Goal: Communication & Community: Answer question/provide support

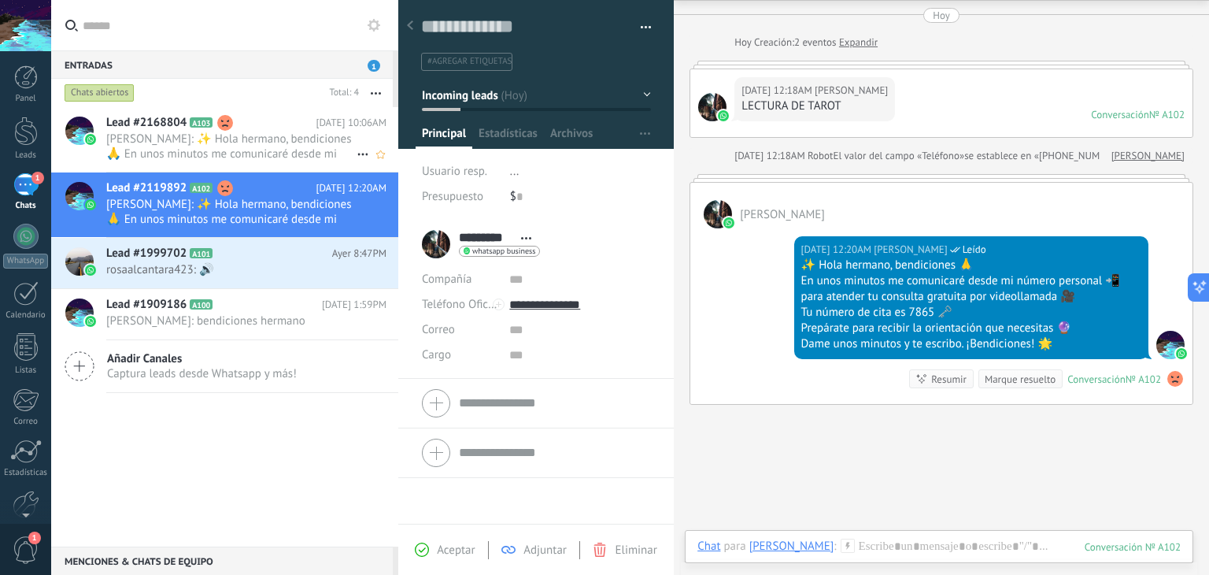
click at [258, 144] on span "[PERSON_NAME]: ✨ Hola hermano, bendiciones 🙏 En unos minutos me comunicaré desd…" at bounding box center [231, 146] width 250 height 30
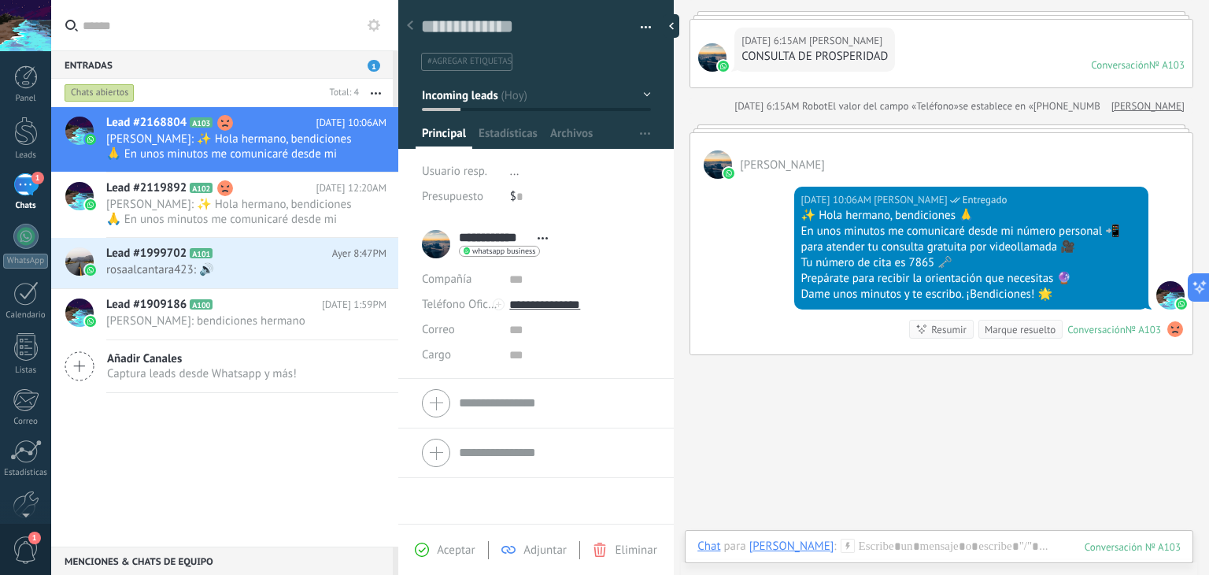
scroll to position [154, 0]
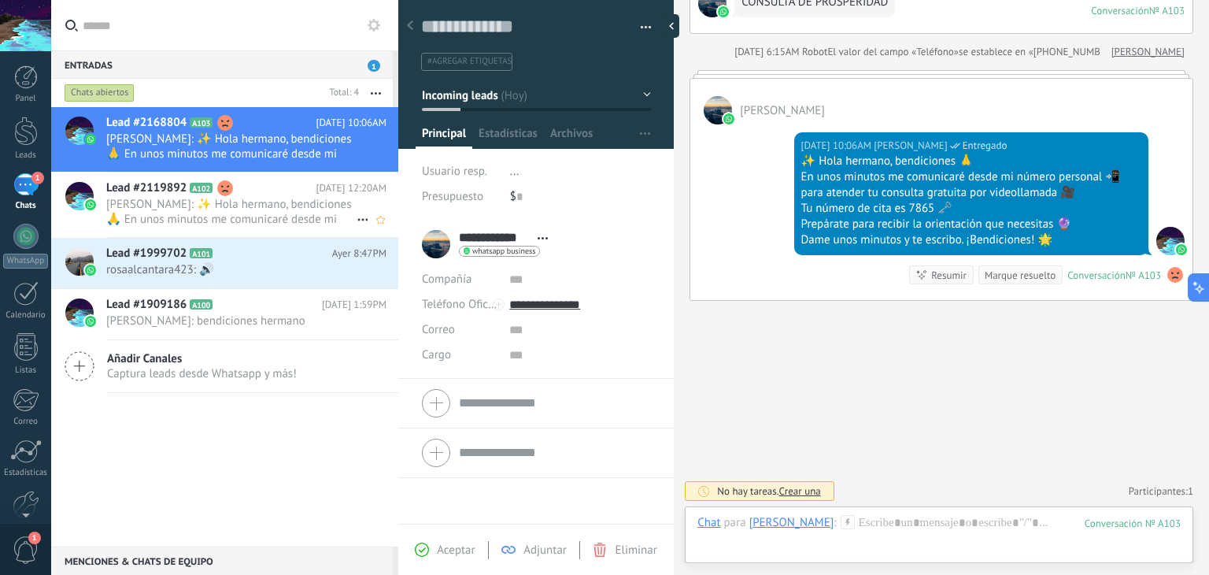
click at [277, 224] on span "[PERSON_NAME]: ✨ Hola hermano, bendiciones 🙏 En unos minutos me comunicaré desd…" at bounding box center [231, 212] width 250 height 30
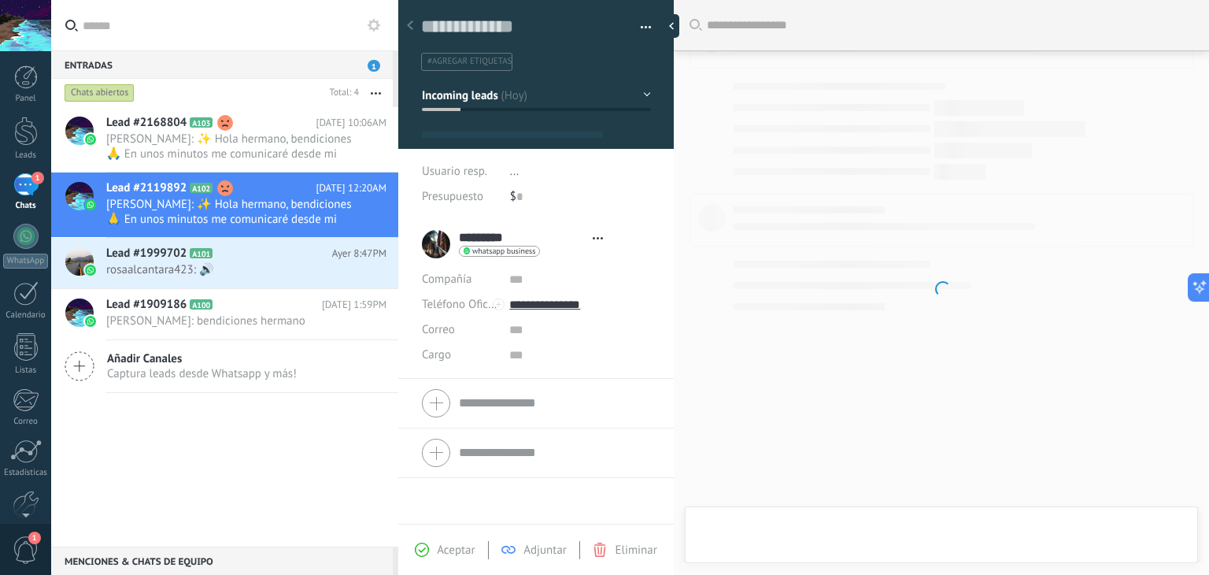
type textarea "**********"
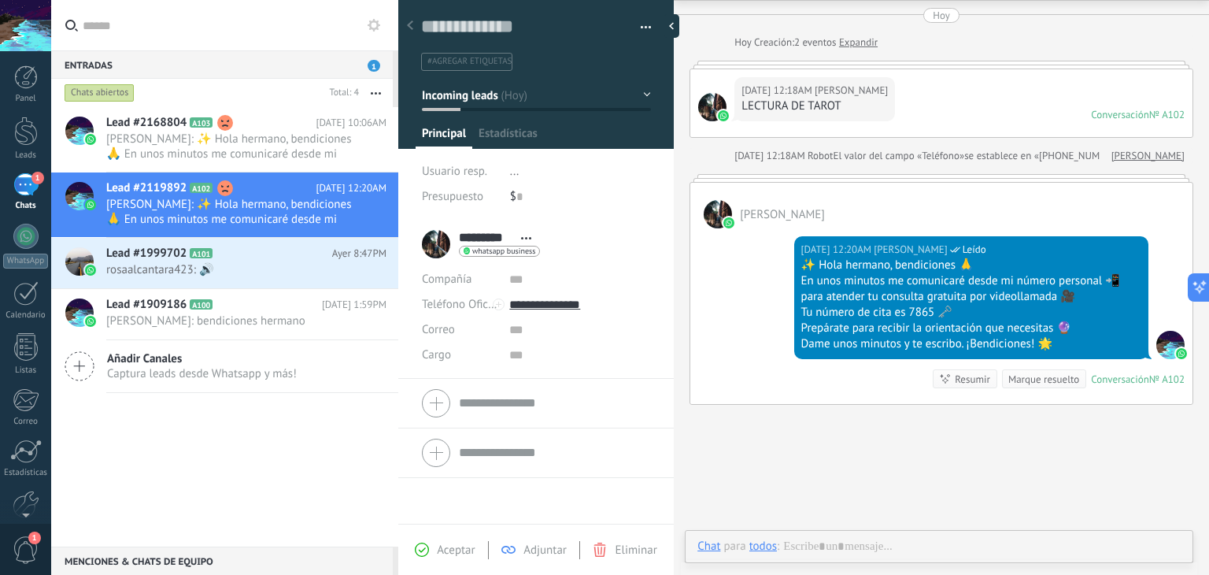
scroll to position [23, 0]
click at [362, 70] on div "Entradas 1" at bounding box center [222, 64] width 342 height 28
click at [150, 66] on div "Entradas 1" at bounding box center [222, 64] width 342 height 28
click at [282, 151] on span "[PERSON_NAME]: ✨ Hola hermano, bendiciones 🙏 En unos minutos me comunicaré desd…" at bounding box center [231, 146] width 250 height 30
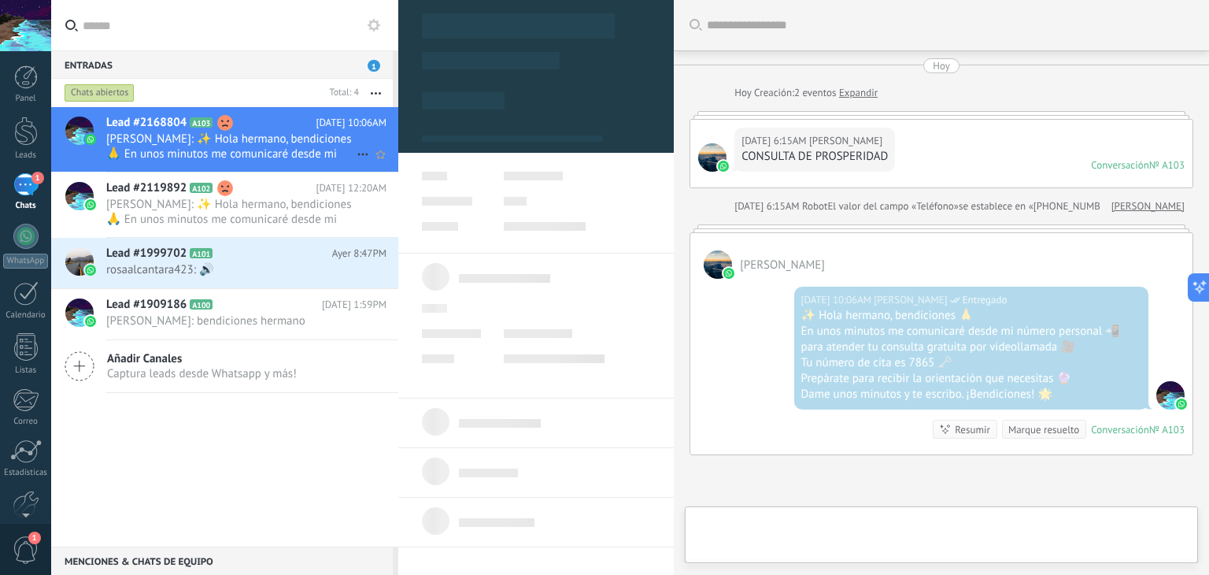
type textarea "**********"
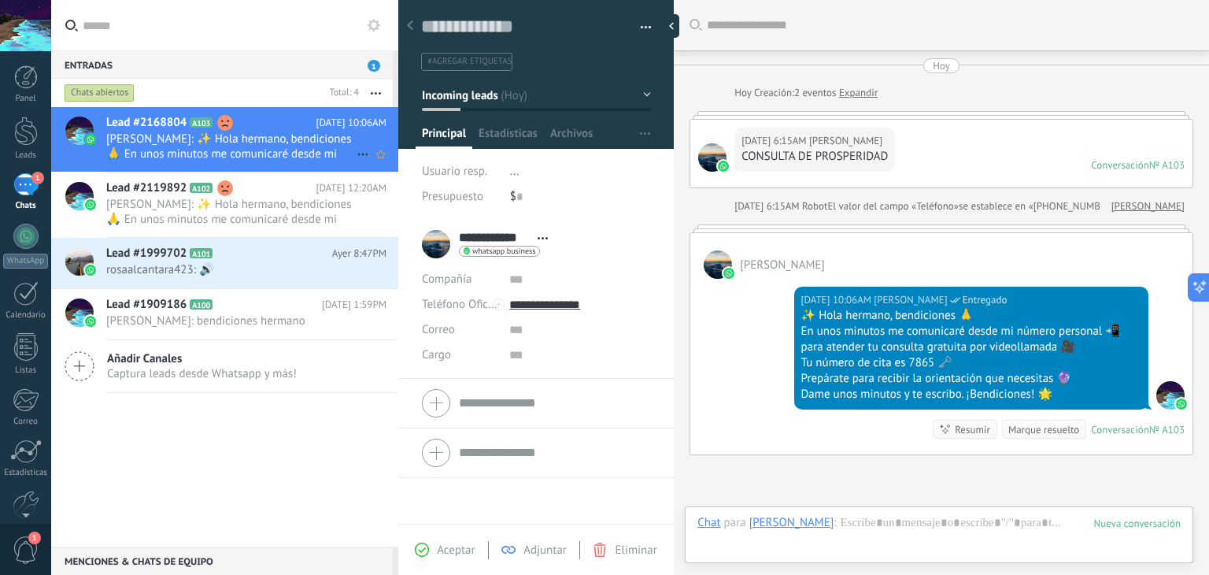
scroll to position [153, 0]
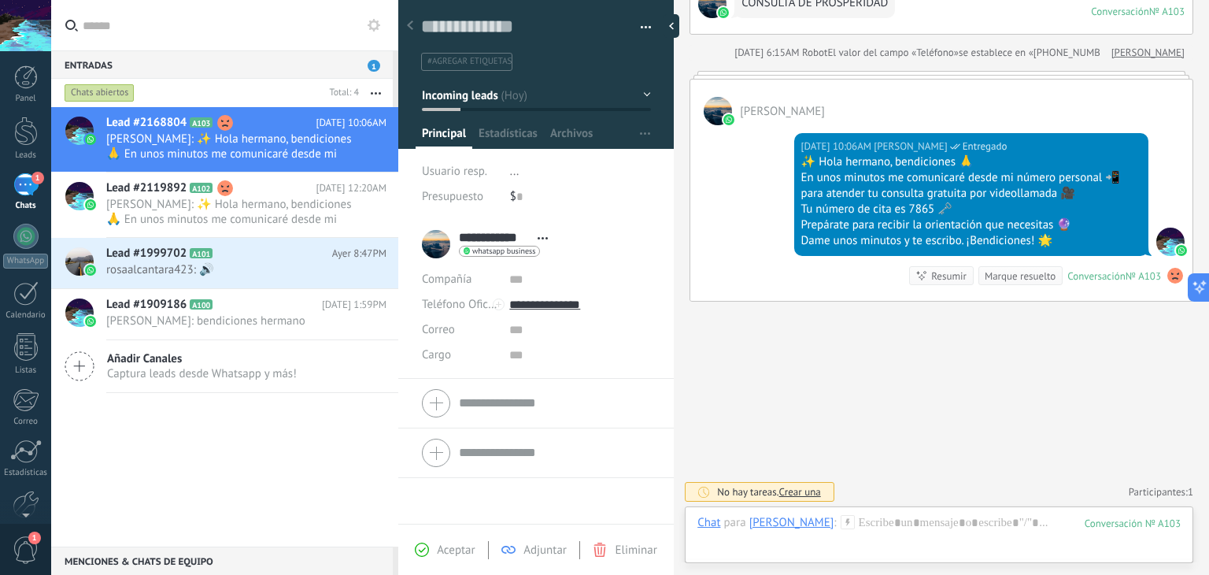
click at [360, 69] on div "Entradas 1" at bounding box center [222, 64] width 342 height 28
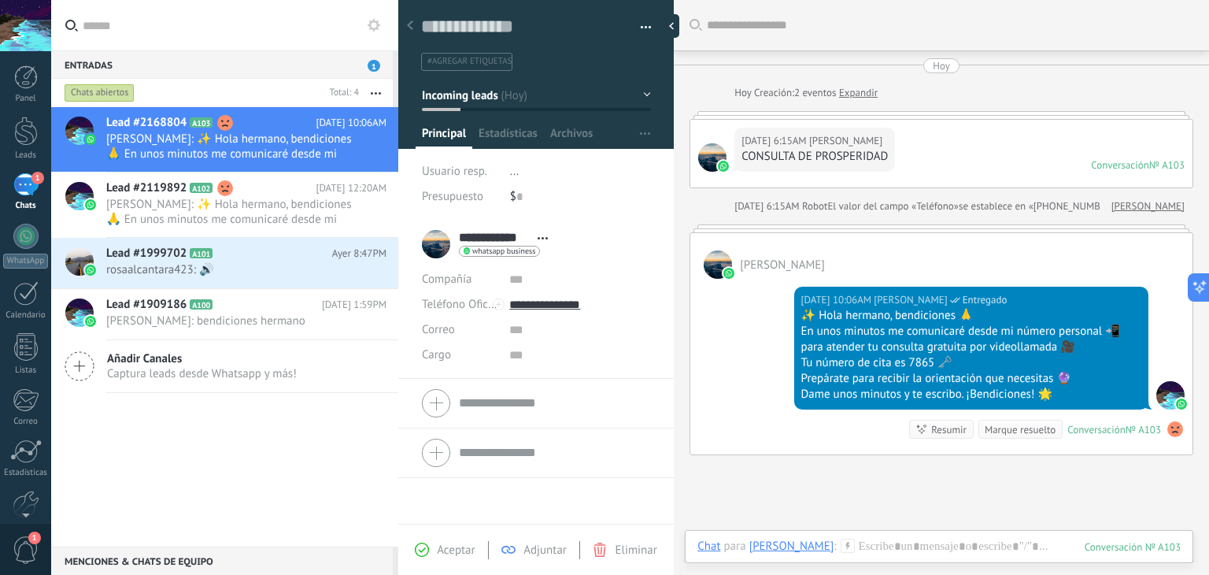
scroll to position [0, 0]
